Goal: Transaction & Acquisition: Purchase product/service

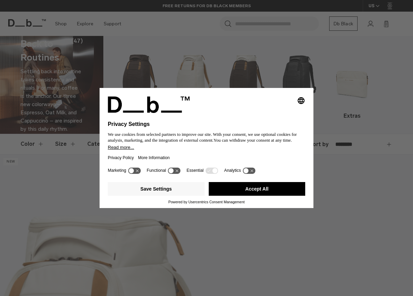
click at [356, 112] on div "Selecting an option will immediately change the language Privacy Settings We us…" at bounding box center [206, 148] width 413 height 296
click at [192, 195] on button "Save Settings" at bounding box center [156, 189] width 97 height 14
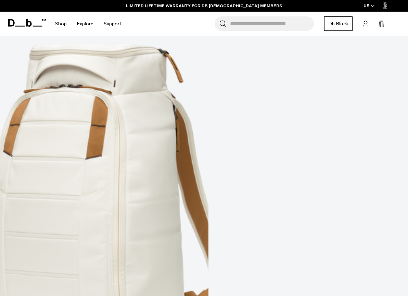
scroll to position [33, 0]
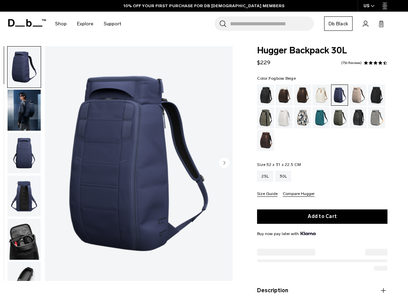
click at [356, 100] on div "Fogbow Beige" at bounding box center [358, 95] width 17 height 21
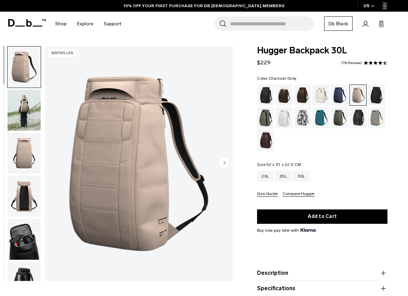
click at [378, 96] on div "Charcoal Grey" at bounding box center [376, 95] width 17 height 21
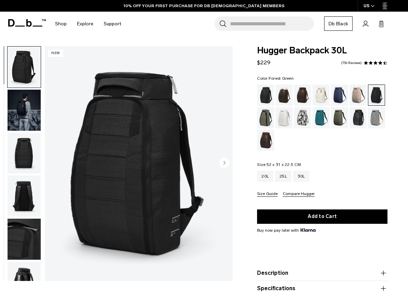
click at [271, 120] on div "Forest Green" at bounding box center [265, 117] width 17 height 21
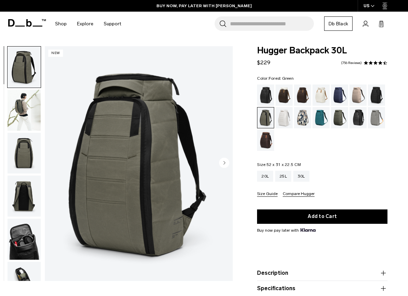
click at [226, 165] on circle "Next slide" at bounding box center [224, 163] width 10 height 10
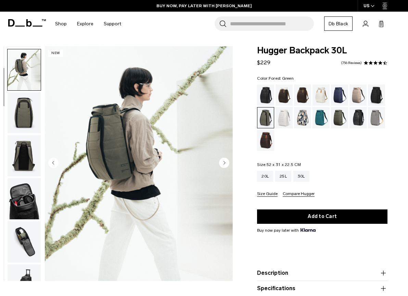
scroll to position [43, 0]
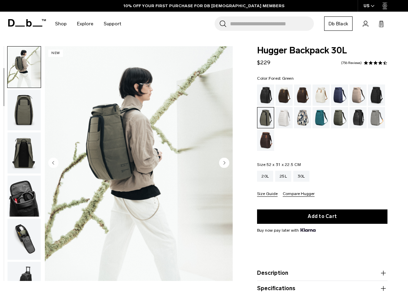
click at [226, 165] on circle "Next slide" at bounding box center [224, 163] width 10 height 10
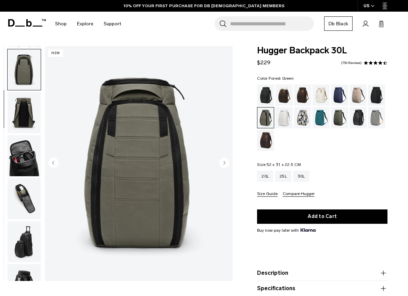
scroll to position [86, 0]
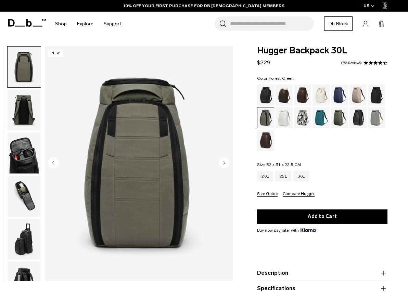
click at [226, 165] on circle "Next slide" at bounding box center [224, 163] width 10 height 10
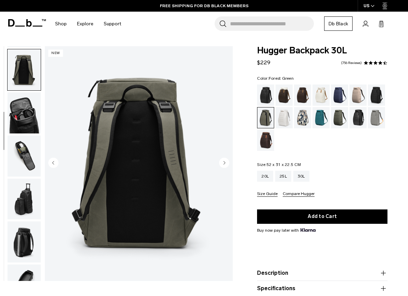
scroll to position [129, 0]
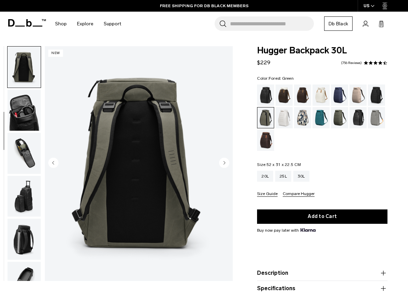
click at [226, 165] on circle "Next slide" at bounding box center [224, 163] width 10 height 10
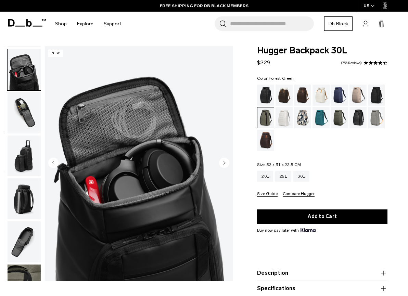
scroll to position [172, 0]
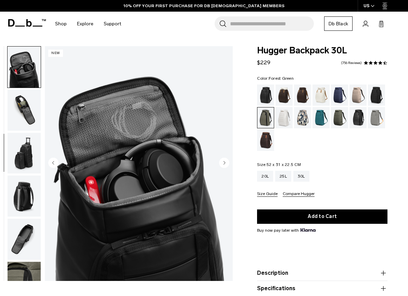
click at [226, 165] on circle "Next slide" at bounding box center [224, 163] width 10 height 10
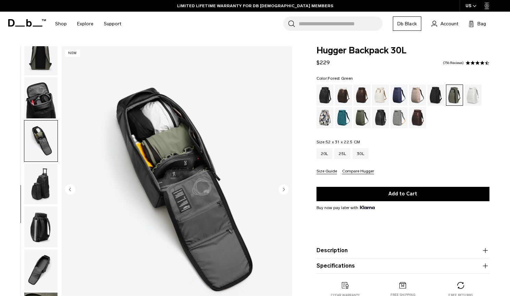
scroll to position [141, 0]
click at [283, 188] on icon "Next slide" at bounding box center [284, 189] width 2 height 3
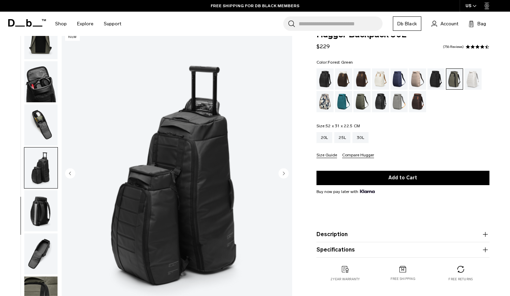
scroll to position [17, 0]
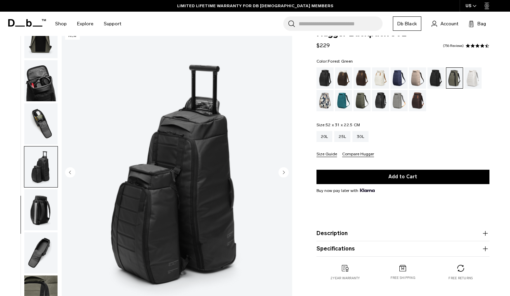
click at [282, 174] on circle "Next slide" at bounding box center [283, 172] width 10 height 10
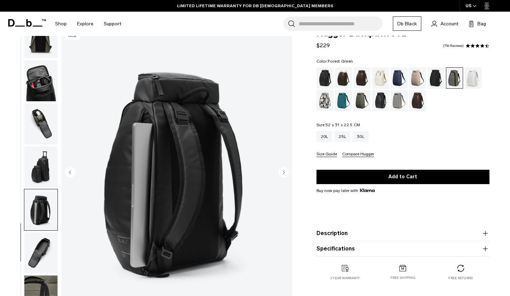
click at [286, 173] on circle "Next slide" at bounding box center [283, 172] width 10 height 10
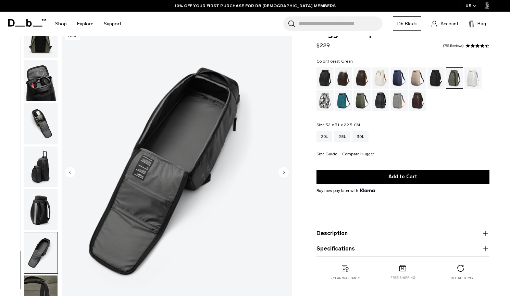
click at [286, 173] on circle "Next slide" at bounding box center [283, 172] width 10 height 10
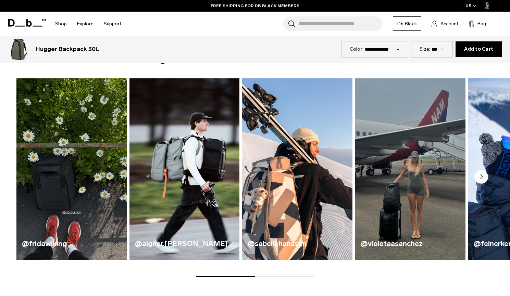
scroll to position [296, 0]
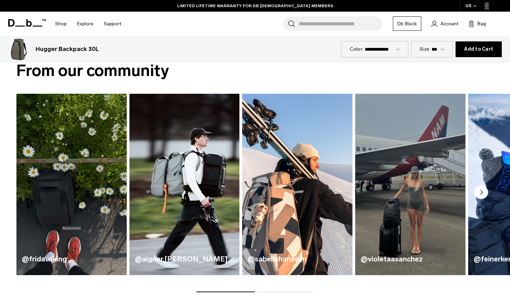
click at [408, 191] on circle "Next slide" at bounding box center [481, 193] width 14 height 14
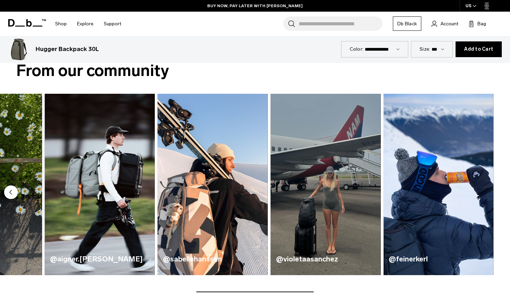
click at [102, 182] on img "2 / 5" at bounding box center [99, 184] width 113 height 187
click at [106, 179] on img "2 / 5" at bounding box center [99, 184] width 113 height 187
click at [96, 208] on img "2 / 5" at bounding box center [99, 184] width 113 height 187
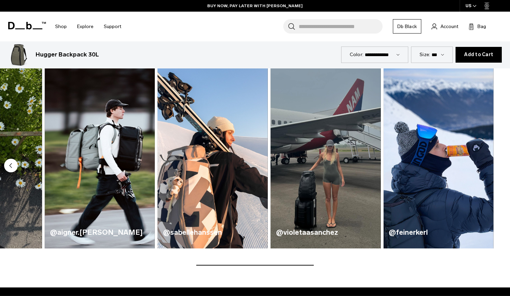
scroll to position [324, 0]
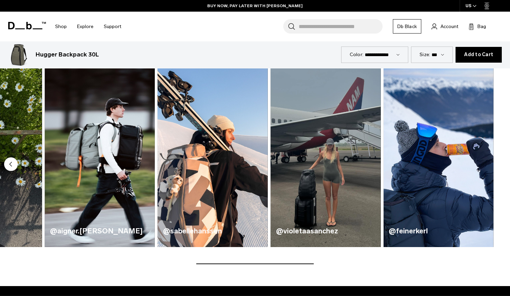
click at [78, 236] on h4 "@aigner.[PERSON_NAME]" at bounding box center [99, 231] width 99 height 11
click at [106, 186] on img "2 / 5" at bounding box center [99, 156] width 113 height 187
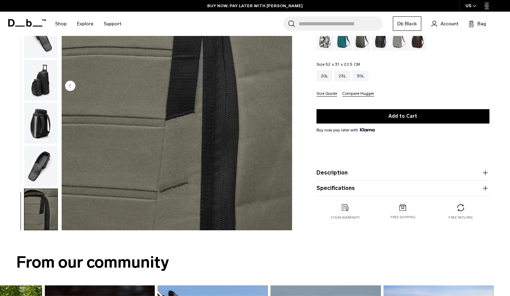
scroll to position [52, 0]
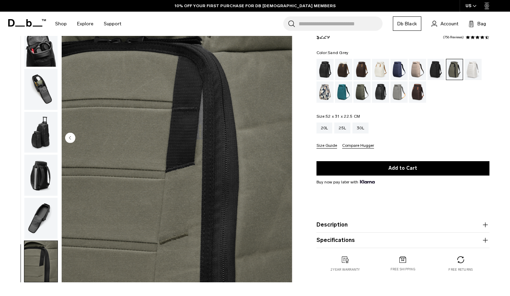
click at [398, 95] on div "Sand Grey" at bounding box center [398, 92] width 17 height 21
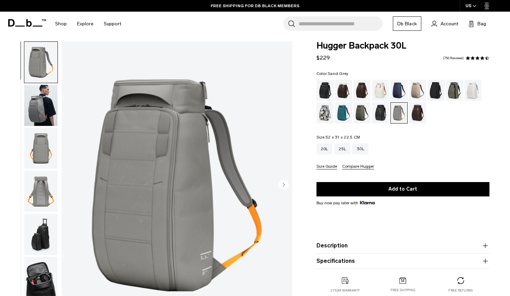
scroll to position [5, 0]
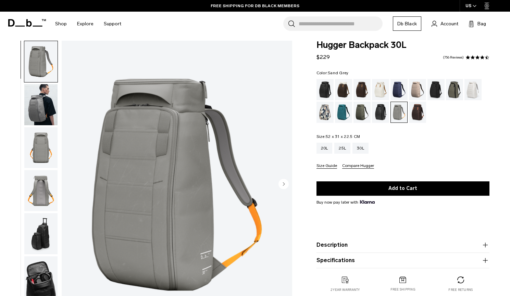
click at [285, 184] on circle "Next slide" at bounding box center [283, 184] width 10 height 10
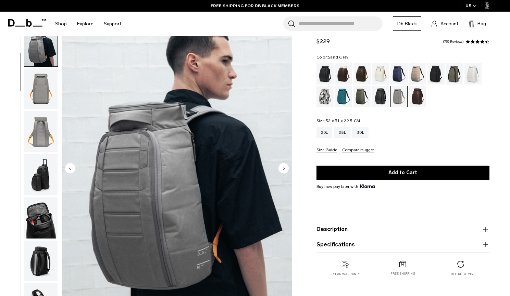
scroll to position [23, 0]
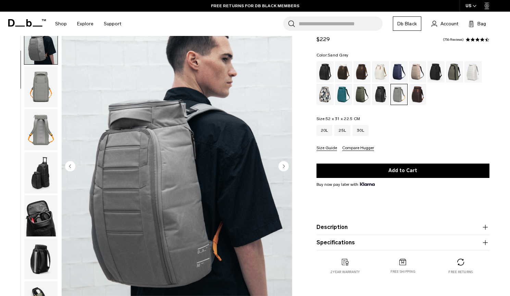
click at [286, 164] on circle "Next slide" at bounding box center [283, 166] width 10 height 10
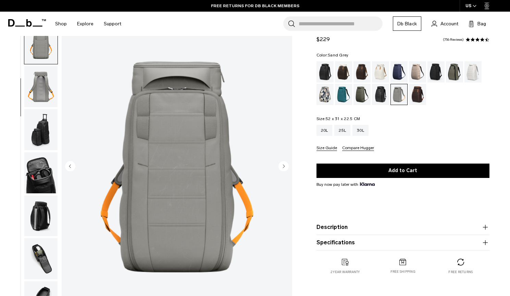
click at [286, 164] on circle "Next slide" at bounding box center [283, 166] width 10 height 10
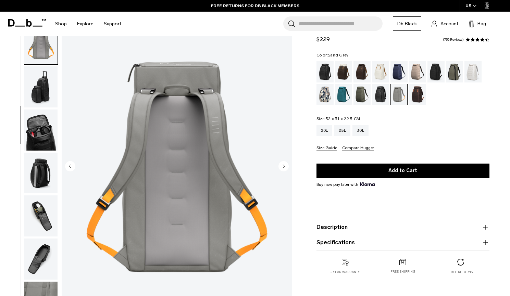
click at [286, 164] on circle "Next slide" at bounding box center [283, 166] width 10 height 10
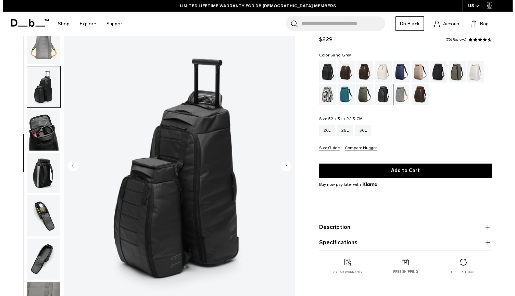
scroll to position [141, 0]
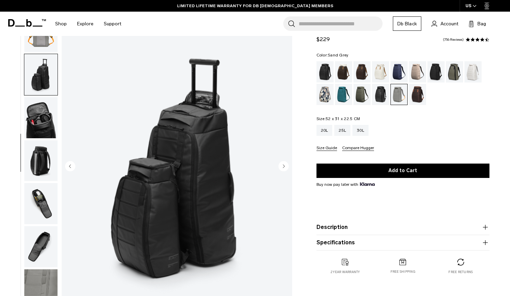
click at [286, 164] on circle "Next slide" at bounding box center [283, 166] width 10 height 10
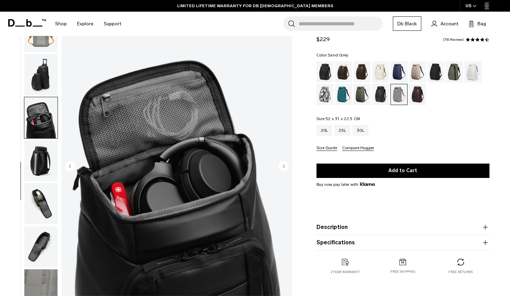
click at [286, 164] on circle "Next slide" at bounding box center [283, 166] width 10 height 10
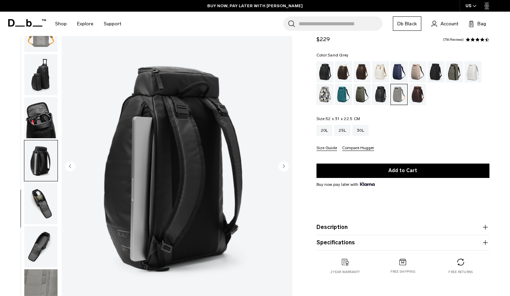
click at [286, 164] on circle "Next slide" at bounding box center [283, 166] width 10 height 10
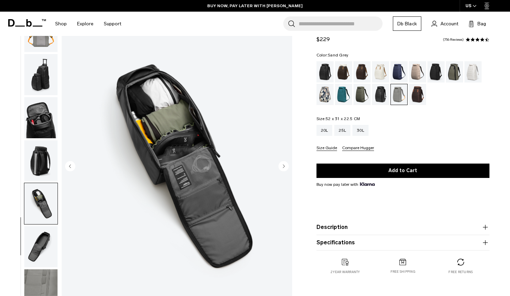
click at [286, 164] on circle "Next slide" at bounding box center [283, 166] width 10 height 10
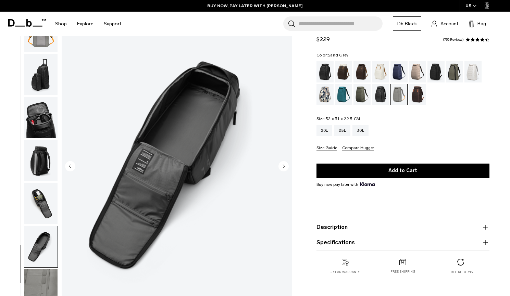
click at [286, 164] on circle "Next slide" at bounding box center [283, 166] width 10 height 10
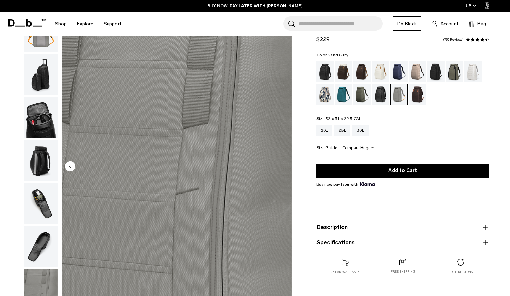
click at [286, 164] on img "10 / 10" at bounding box center [177, 167] width 231 height 288
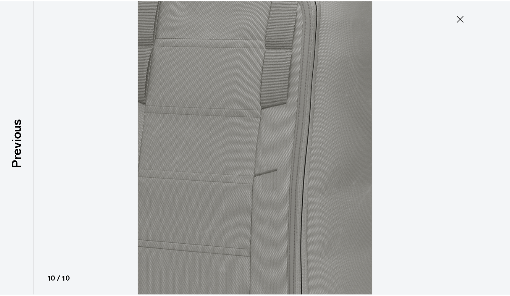
scroll to position [138, 0]
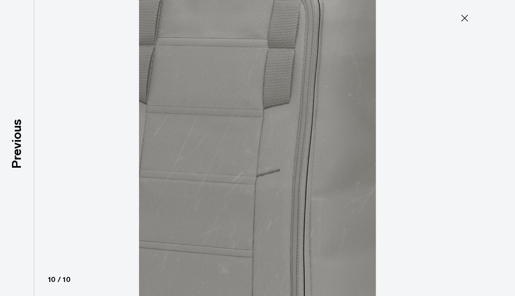
click at [440, 160] on div at bounding box center [257, 148] width 515 height 296
click at [467, 20] on icon at bounding box center [464, 18] width 11 height 11
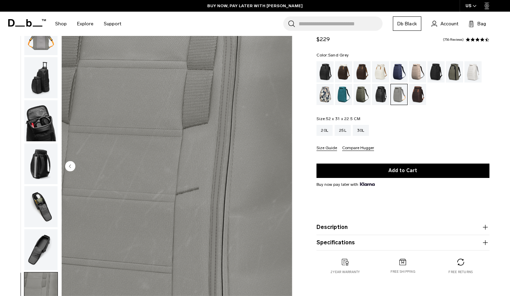
scroll to position [141, 0]
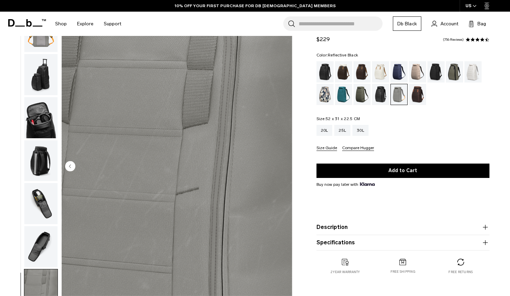
click at [381, 95] on div "Reflective Black" at bounding box center [380, 94] width 17 height 21
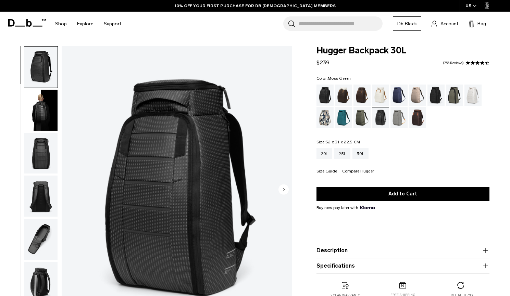
click at [362, 115] on div "Moss Green" at bounding box center [361, 117] width 17 height 21
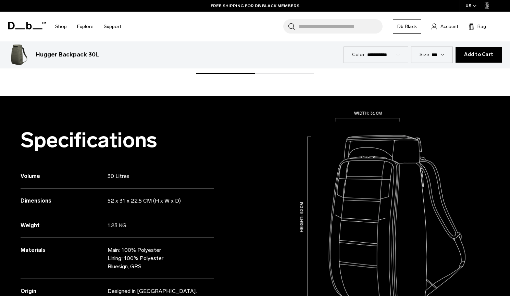
scroll to position [339, 0]
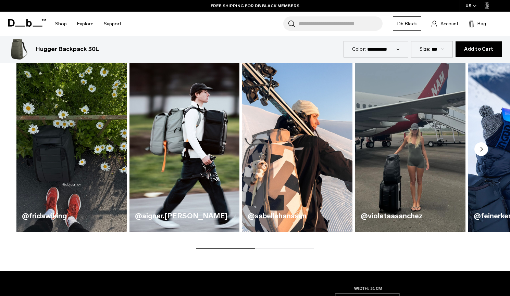
click at [193, 159] on img "2 / 5" at bounding box center [184, 141] width 113 height 187
click at [187, 139] on img "2 / 5" at bounding box center [184, 141] width 113 height 187
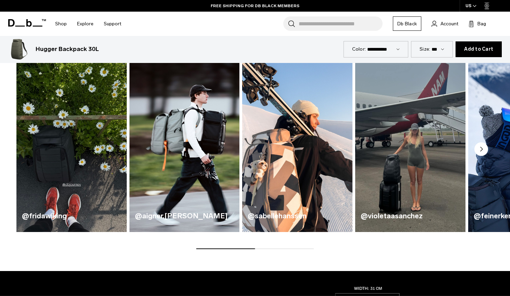
click at [303, 249] on div at bounding box center [254, 249] width 117 height 1
click at [414, 177] on img "4 / 5" at bounding box center [409, 141] width 113 height 187
click at [410, 217] on h4 "@violetaasanchez" at bounding box center [410, 216] width 99 height 11
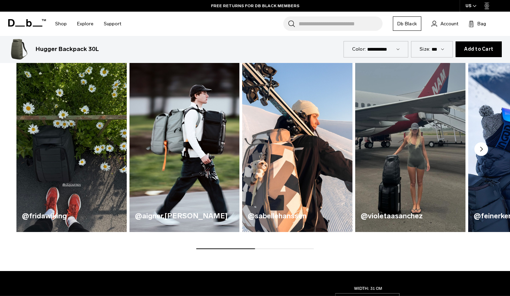
click at [410, 217] on h4 "@violetaasanchez" at bounding box center [410, 216] width 99 height 11
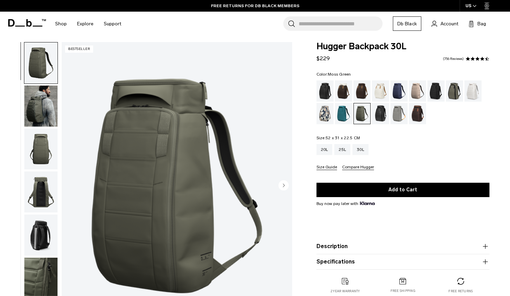
scroll to position [3, 0]
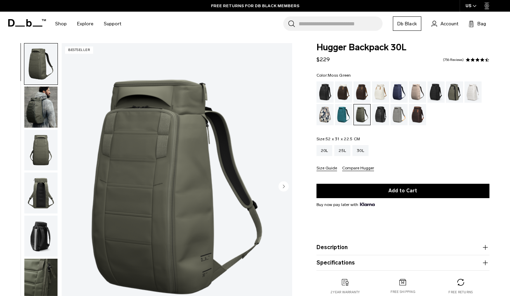
click at [283, 186] on icon "Next slide" at bounding box center [283, 186] width 10 height 10
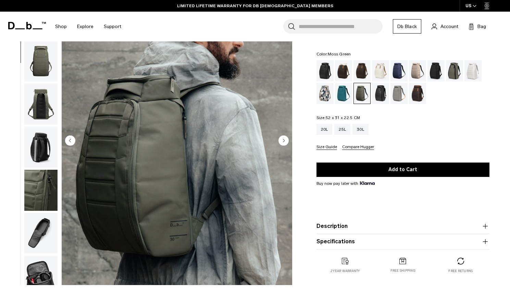
scroll to position [48, 0]
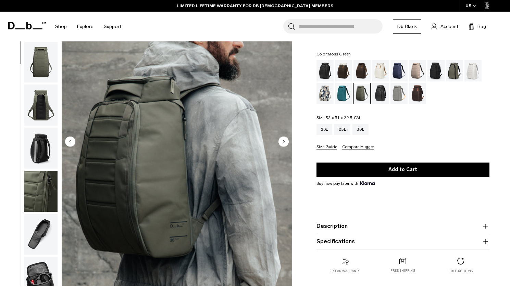
click at [287, 142] on circle "Next slide" at bounding box center [283, 141] width 10 height 10
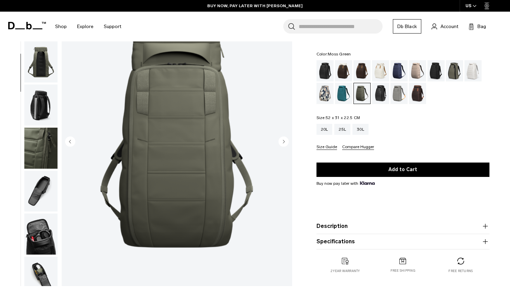
click at [287, 142] on circle "Next slide" at bounding box center [283, 141] width 10 height 10
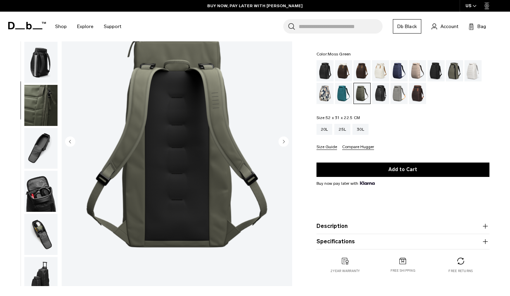
click at [287, 142] on circle "Next slide" at bounding box center [283, 141] width 10 height 10
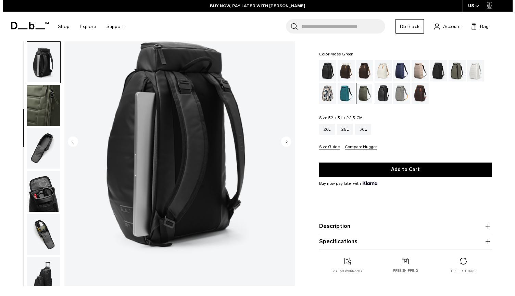
scroll to position [141, 0]
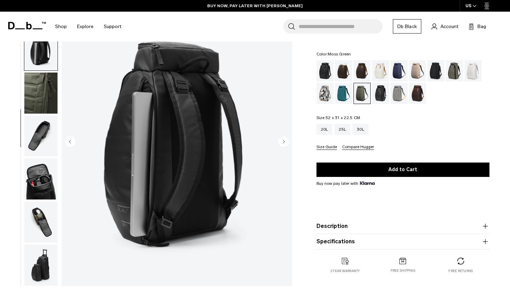
click at [287, 142] on circle "Next slide" at bounding box center [283, 141] width 10 height 10
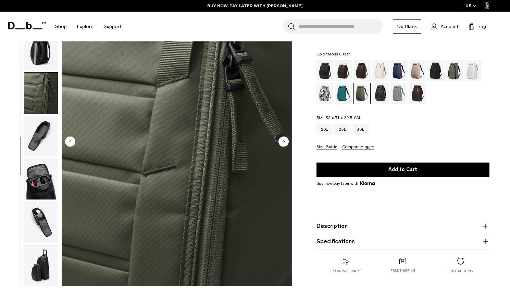
click at [287, 142] on circle "Next slide" at bounding box center [283, 141] width 10 height 10
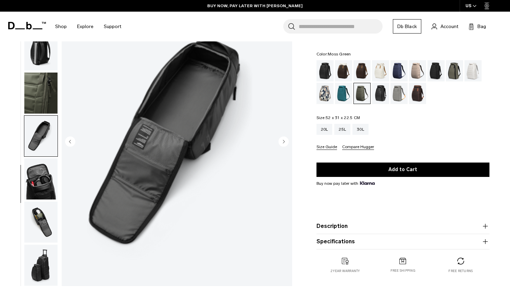
click at [287, 142] on circle "Next slide" at bounding box center [283, 141] width 10 height 10
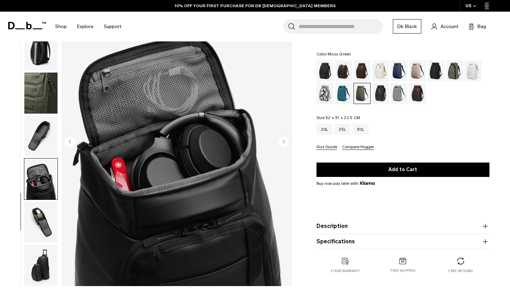
click at [287, 142] on circle "Next slide" at bounding box center [283, 141] width 10 height 10
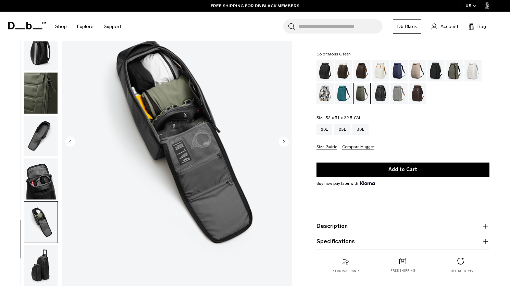
click at [188, 117] on img "9 / 10" at bounding box center [177, 142] width 231 height 288
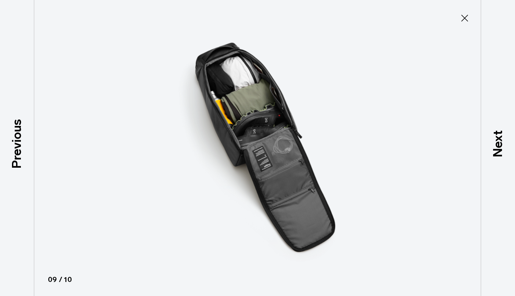
click at [280, 126] on img at bounding box center [257, 148] width 308 height 296
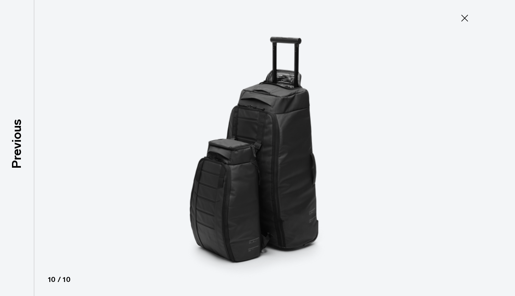
click at [370, 116] on img at bounding box center [257, 148] width 308 height 296
click at [467, 14] on icon at bounding box center [464, 18] width 11 height 11
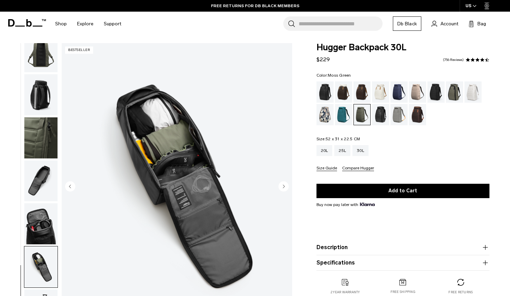
scroll to position [0, 0]
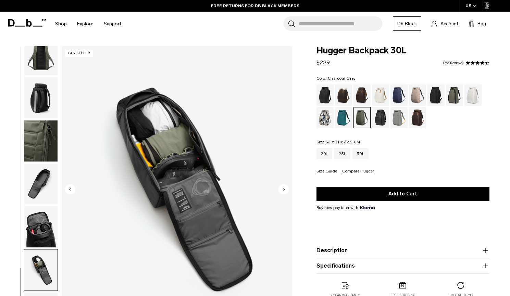
click at [435, 96] on div "Charcoal Grey" at bounding box center [435, 95] width 17 height 21
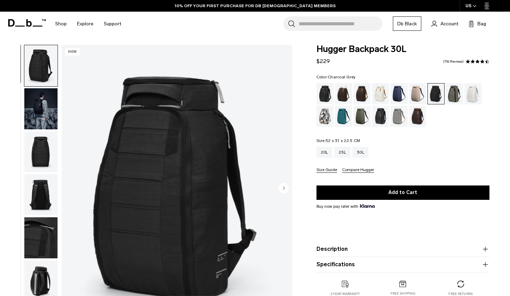
scroll to position [9, 0]
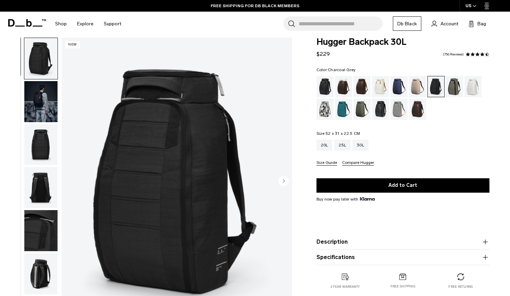
click at [282, 180] on circle "Next slide" at bounding box center [283, 181] width 10 height 10
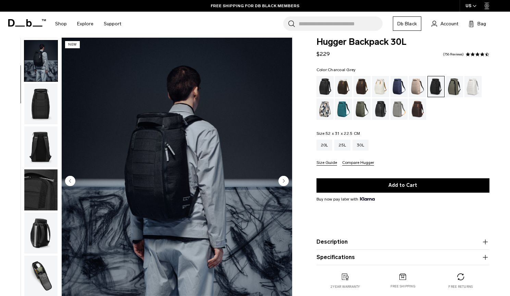
scroll to position [43, 0]
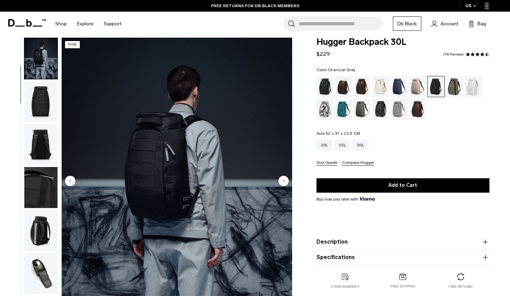
click at [282, 180] on circle "Next slide" at bounding box center [283, 181] width 10 height 10
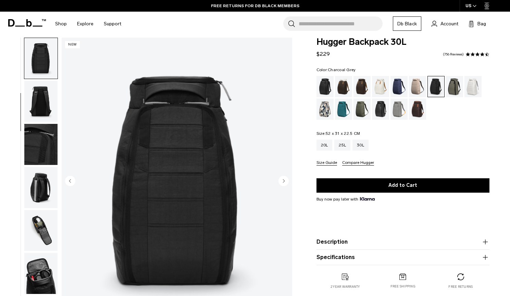
click at [282, 180] on circle "Next slide" at bounding box center [283, 181] width 10 height 10
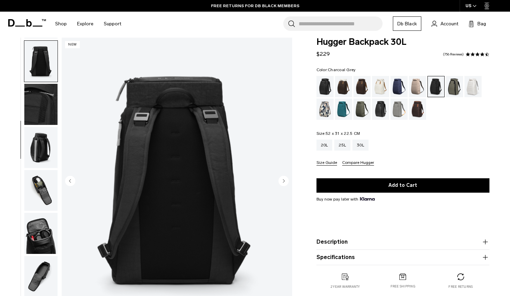
scroll to position [129, 0]
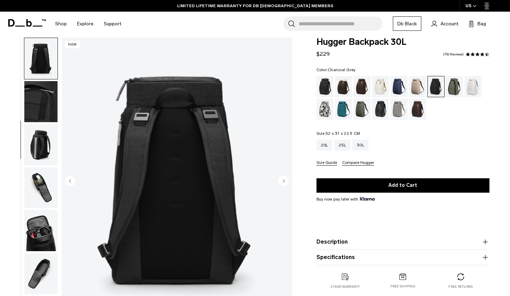
click at [282, 182] on circle "Next slide" at bounding box center [283, 181] width 10 height 10
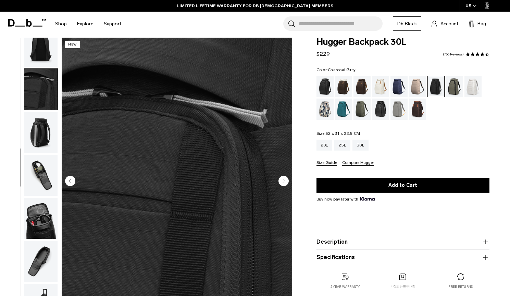
click at [282, 182] on circle "Next slide" at bounding box center [283, 181] width 10 height 10
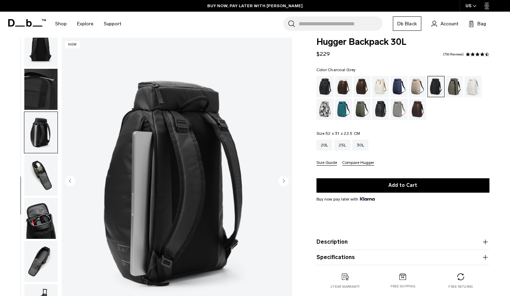
click at [282, 182] on circle "Next slide" at bounding box center [283, 181] width 10 height 10
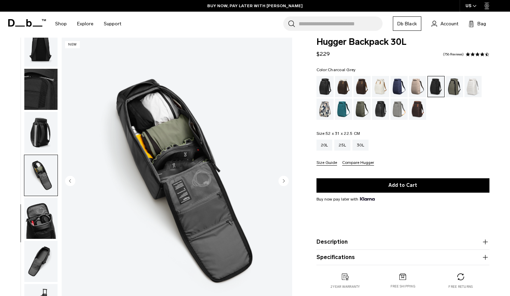
click at [282, 182] on circle "Next slide" at bounding box center [283, 181] width 10 height 10
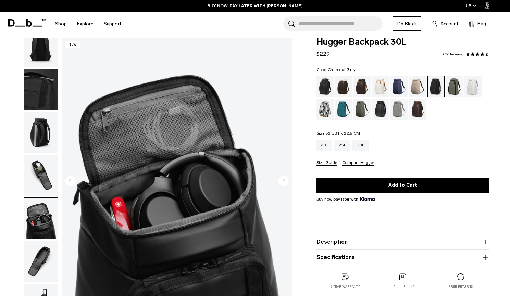
click at [282, 182] on circle "Next slide" at bounding box center [283, 181] width 10 height 10
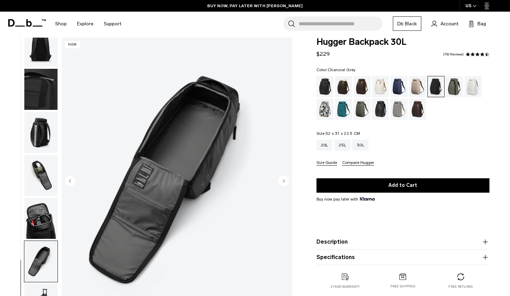
click at [282, 182] on circle "Next slide" at bounding box center [283, 181] width 10 height 10
